Goal: Use online tool/utility: Use online tool/utility

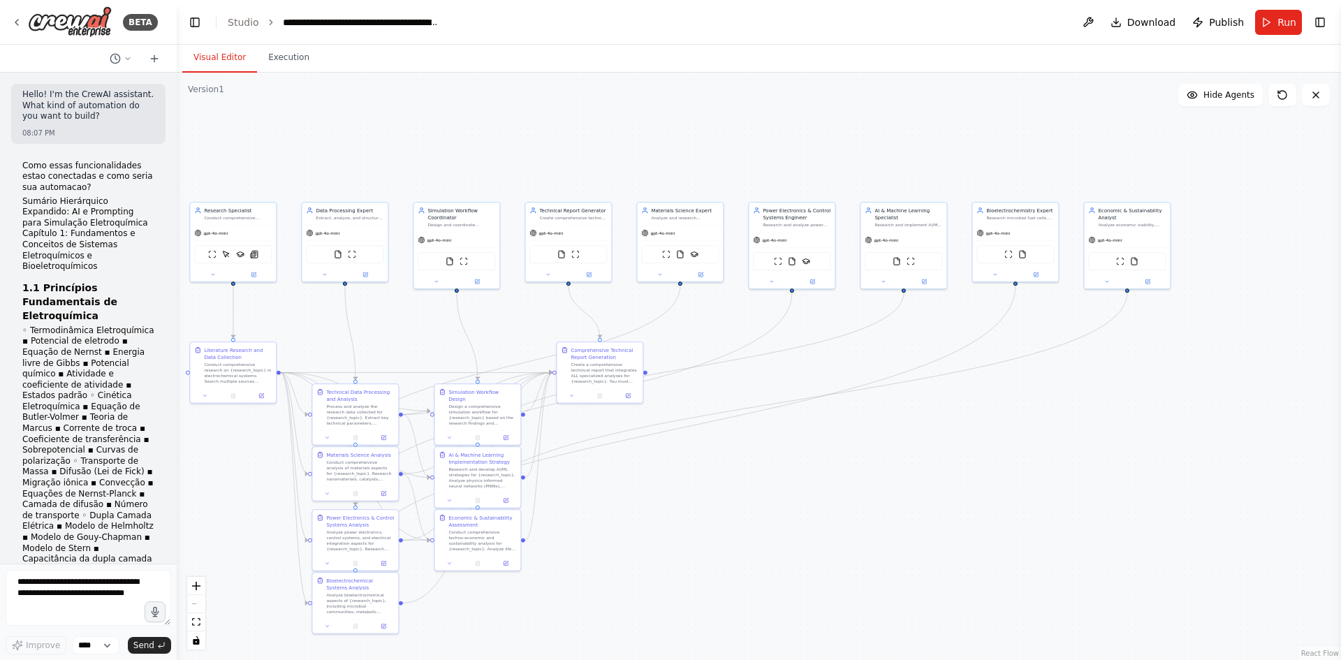
scroll to position [32446, 0]
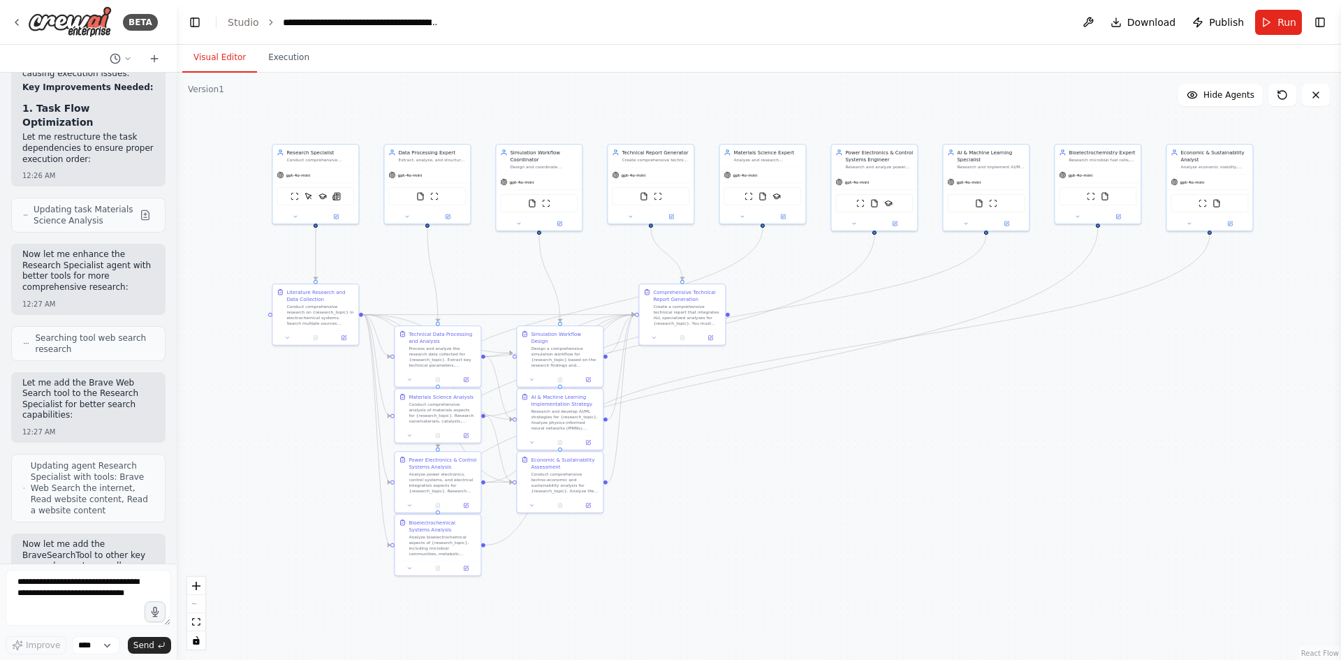
drag, startPoint x: 834, startPoint y: 363, endPoint x: 822, endPoint y: 367, distance: 12.6
click at [822, 368] on div ".deletable-edge-delete-btn { width: 20px; height: 20px; border: 0px solid #ffff…" at bounding box center [759, 366] width 1164 height 587
click at [82, 602] on textarea at bounding box center [88, 598] width 165 height 56
click at [112, 644] on select "****" at bounding box center [95, 645] width 47 height 18
click at [64, 612] on textarea at bounding box center [88, 598] width 165 height 56
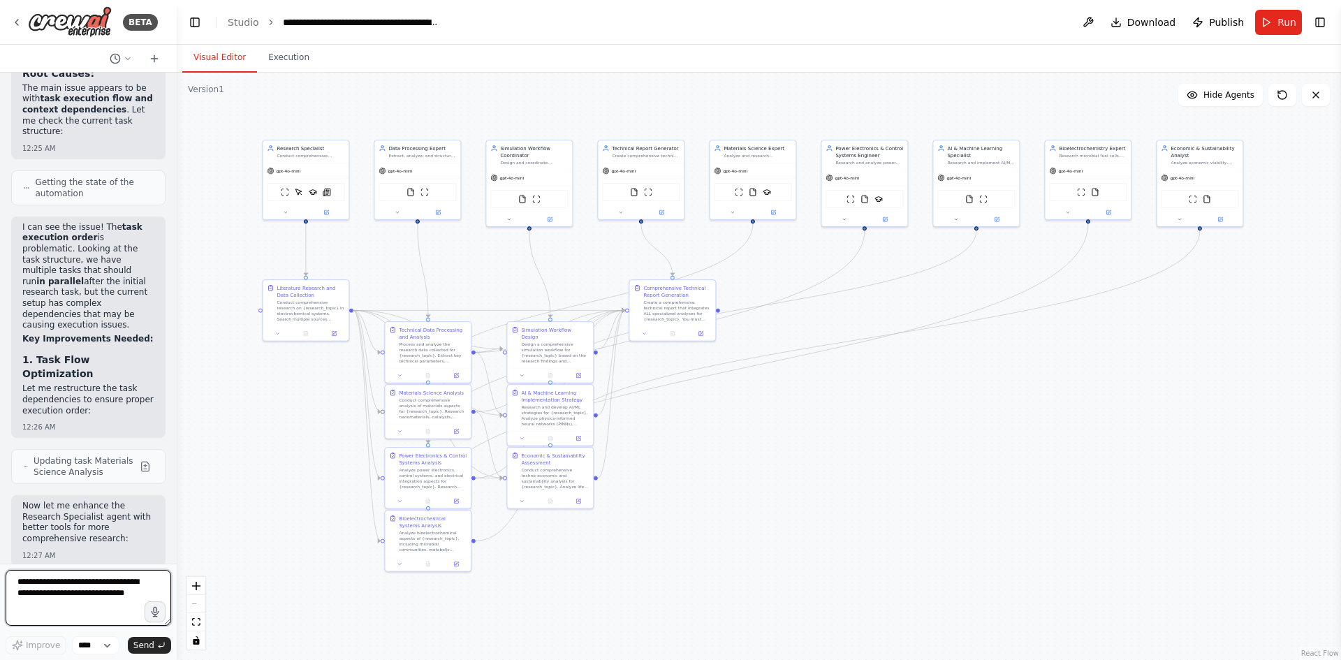
scroll to position [31441, 0]
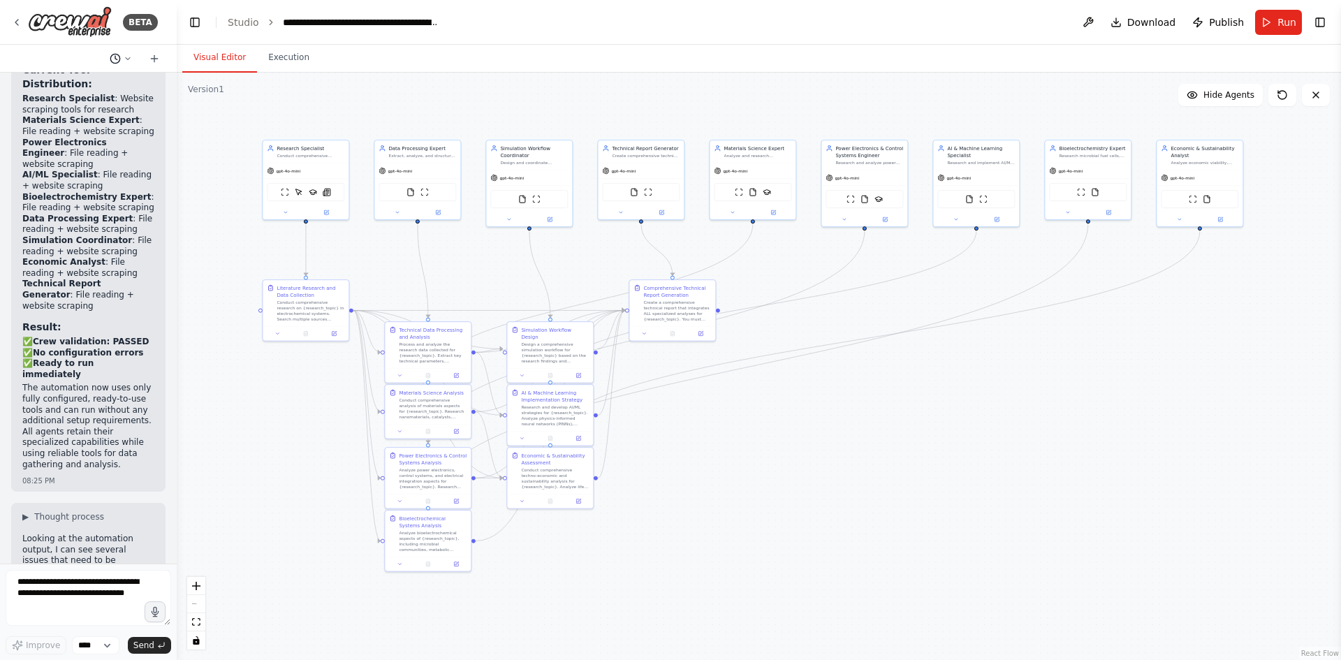
click at [126, 53] on button at bounding box center [121, 58] width 34 height 17
click at [126, 53] on div at bounding box center [88, 330] width 177 height 660
click at [152, 57] on icon at bounding box center [154, 58] width 11 height 11
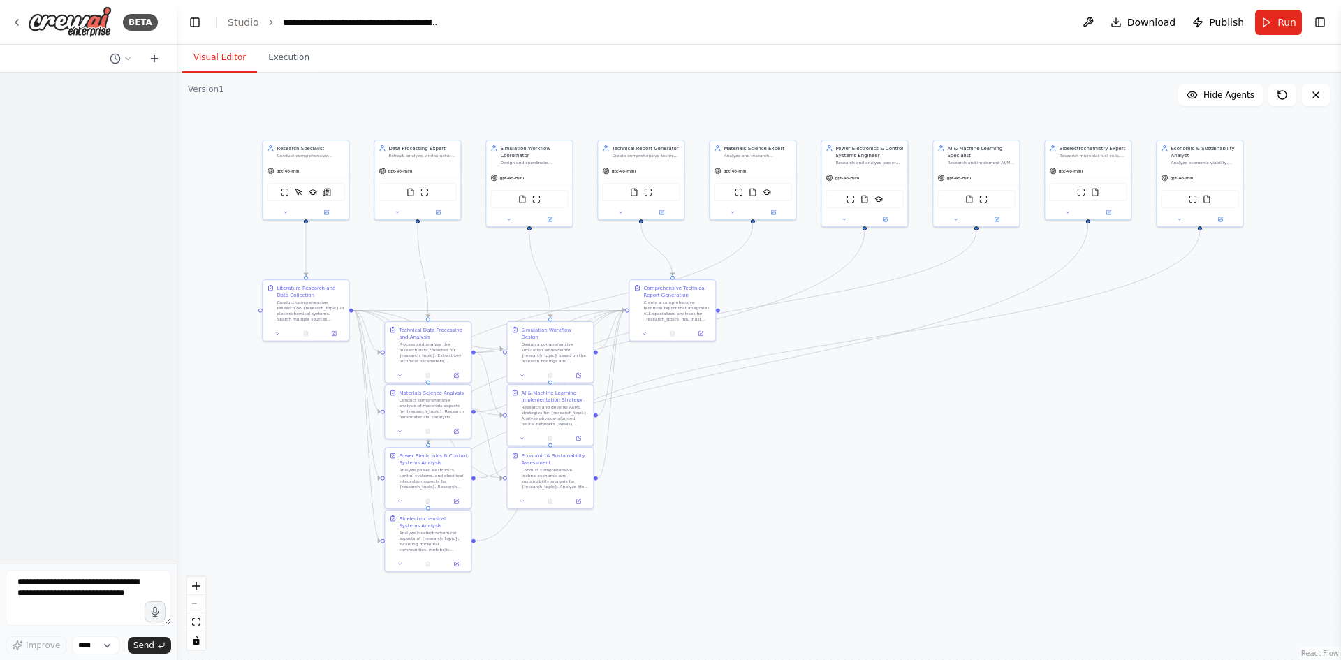
scroll to position [0, 0]
click at [131, 55] on icon at bounding box center [128, 58] width 8 height 8
click at [128, 57] on div at bounding box center [88, 330] width 177 height 660
click at [11, 11] on div "BETA" at bounding box center [84, 21] width 147 height 31
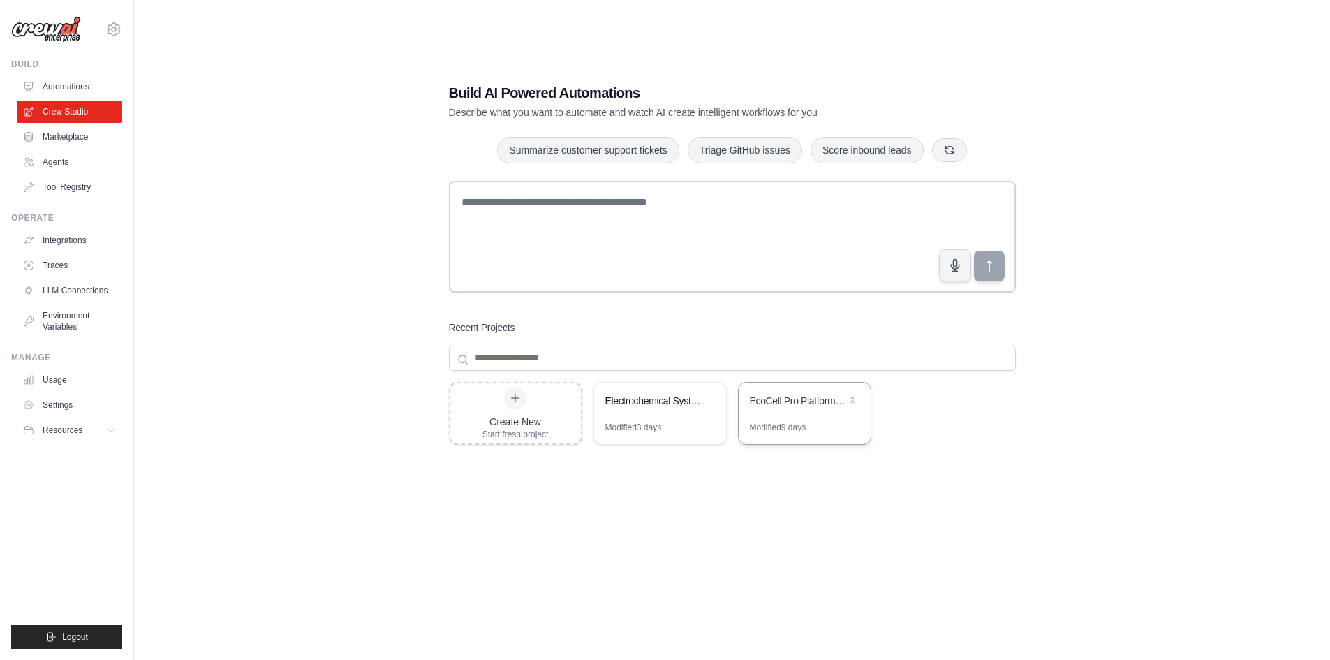
click at [793, 409] on div "EcoCell Pro Platform Development Research" at bounding box center [798, 402] width 96 height 17
